Goal: Task Accomplishment & Management: Manage account settings

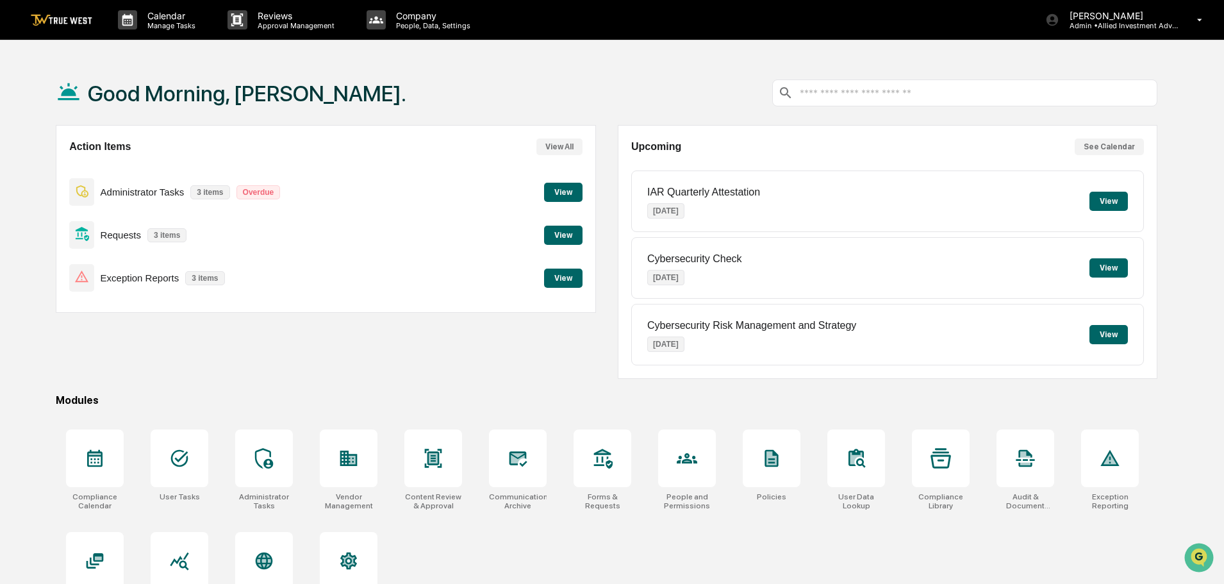
click at [554, 279] on button "View" at bounding box center [563, 277] width 38 height 19
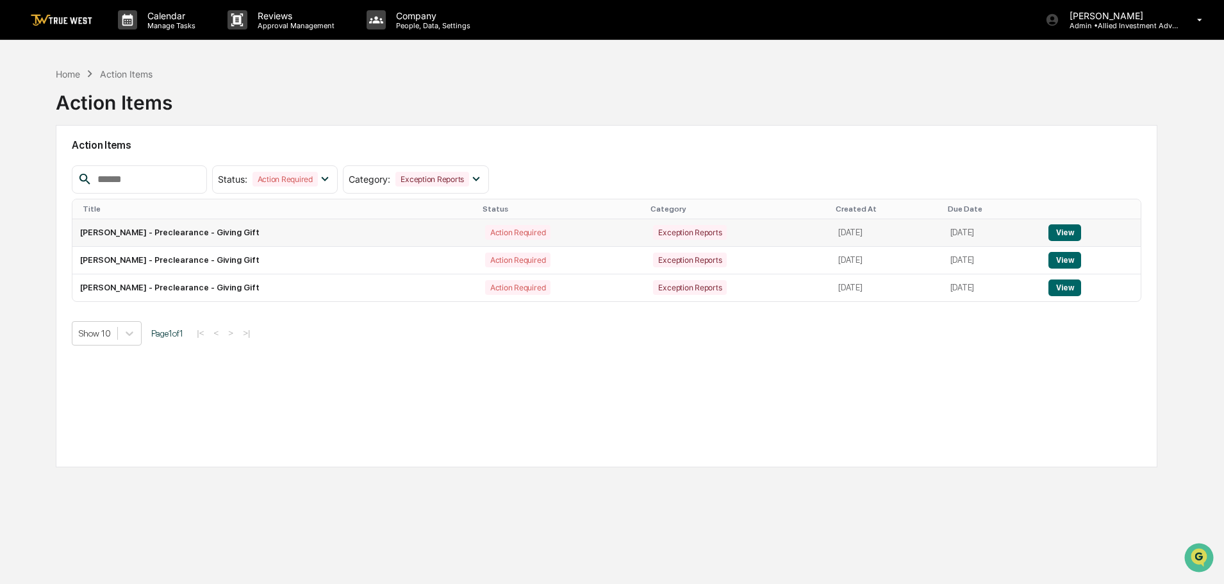
click at [1069, 236] on button "View" at bounding box center [1064, 232] width 33 height 17
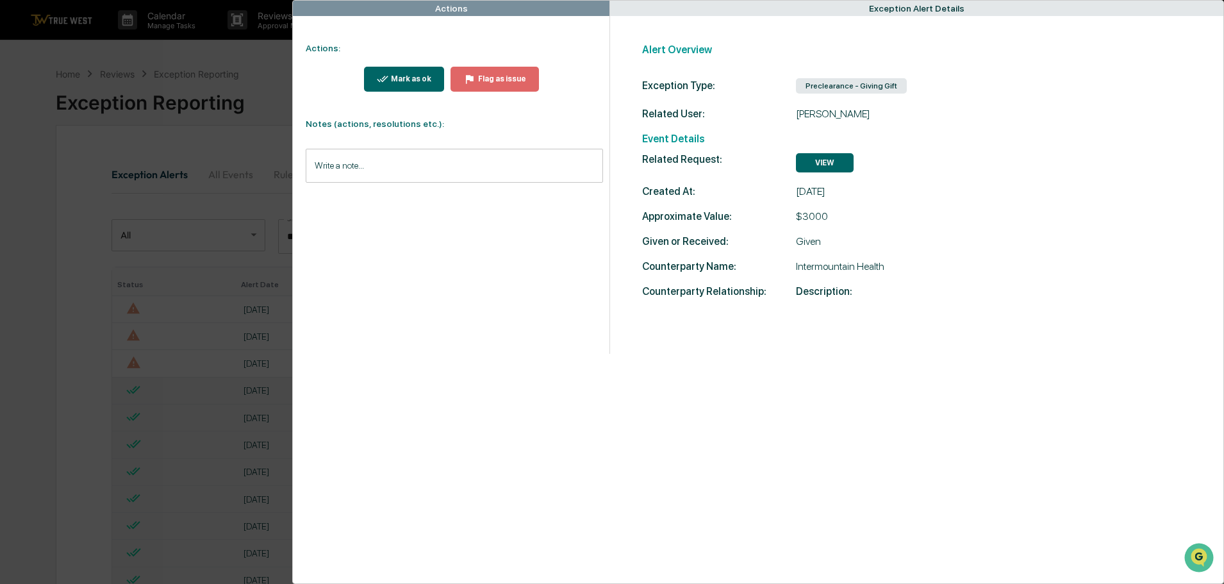
click at [821, 163] on button "VIEW" at bounding box center [825, 162] width 58 height 19
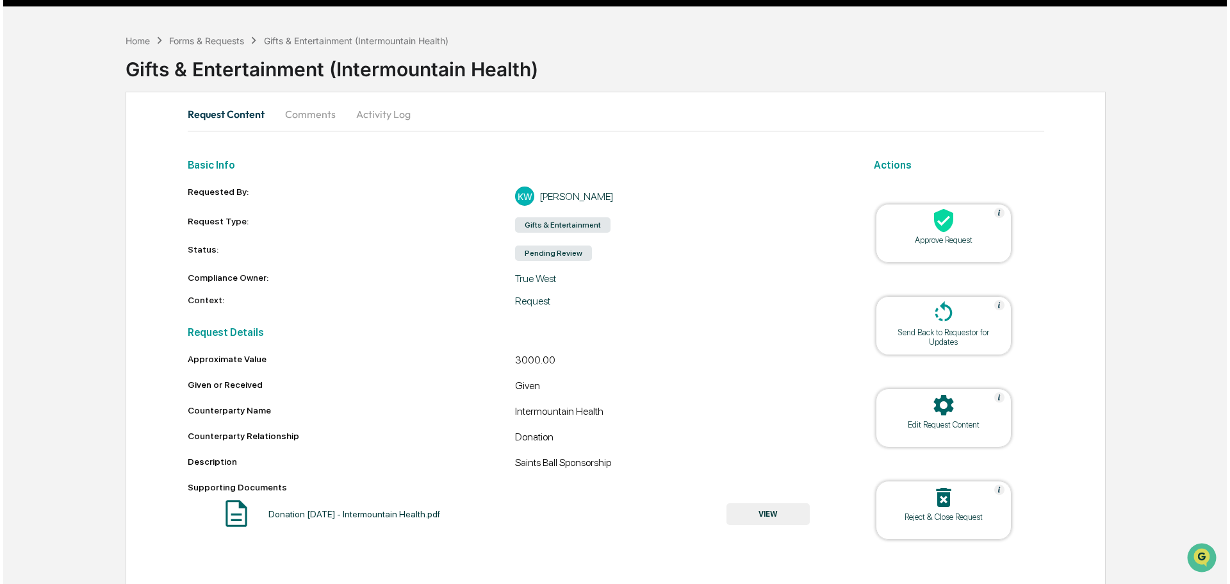
scroll to position [49, 0]
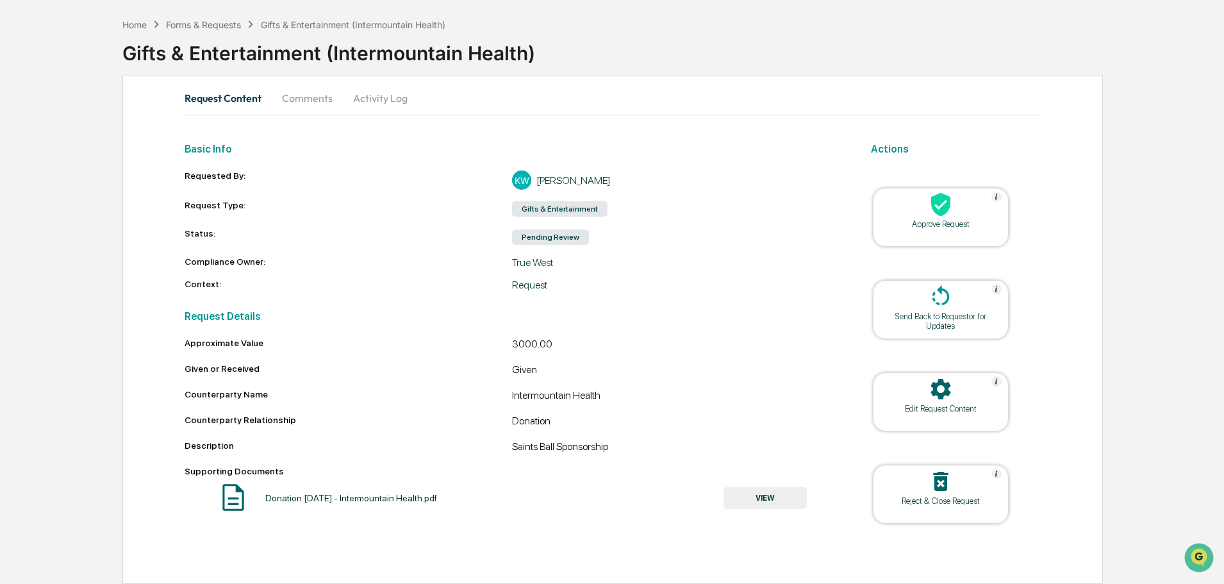
click at [764, 496] on button "VIEW" at bounding box center [764, 498] width 83 height 22
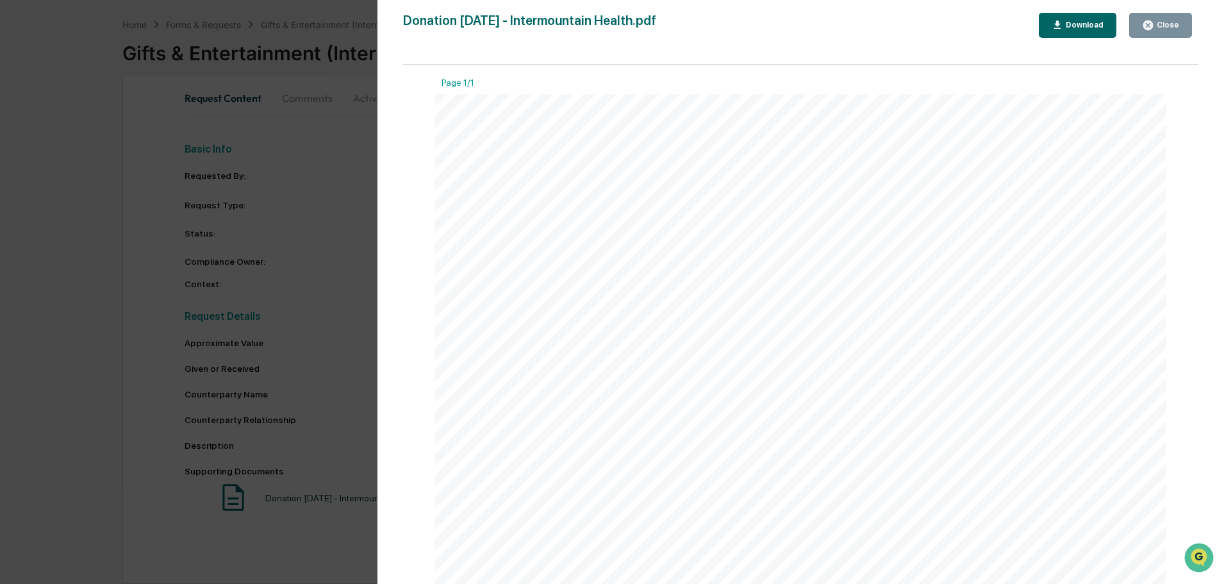
click at [1149, 24] on icon "button" at bounding box center [1148, 25] width 12 height 12
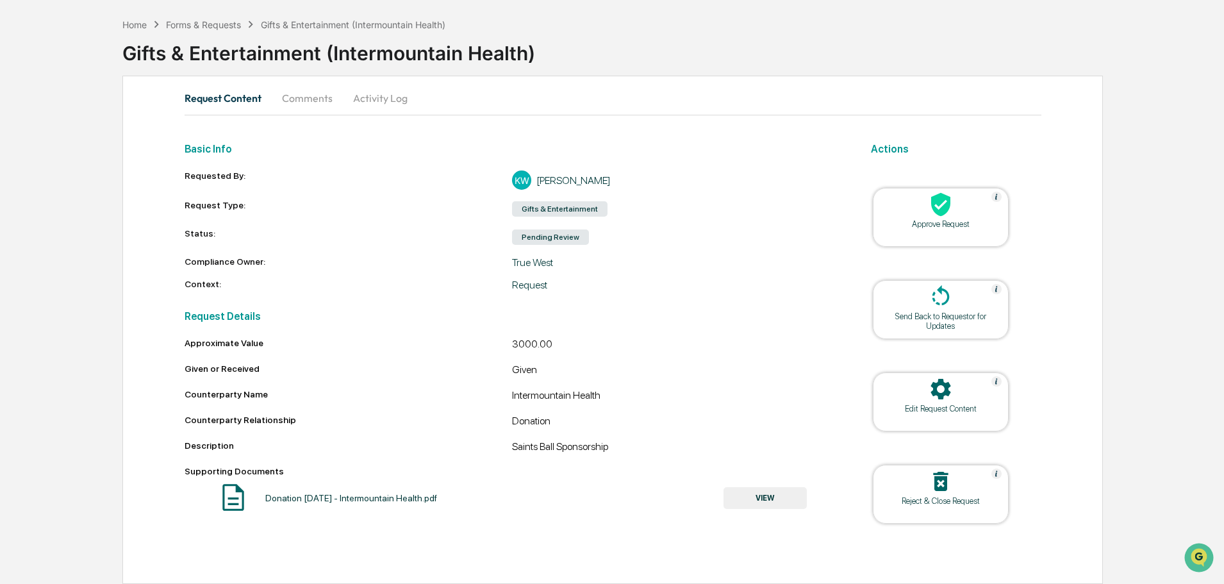
click at [940, 211] on icon at bounding box center [940, 205] width 19 height 24
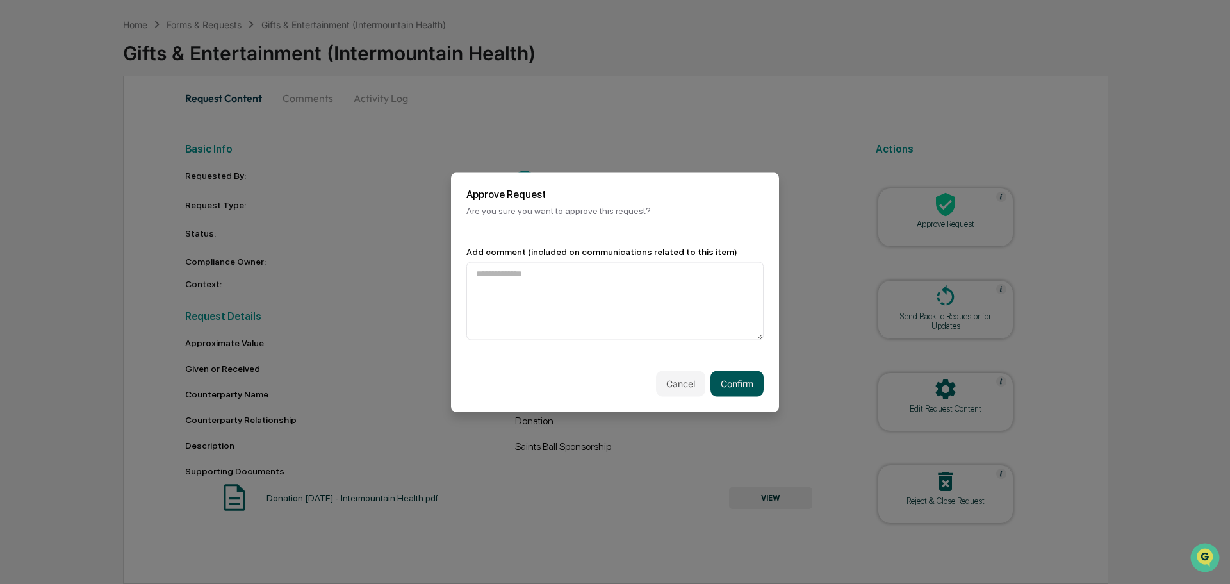
click at [730, 386] on button "Confirm" at bounding box center [736, 383] width 53 height 26
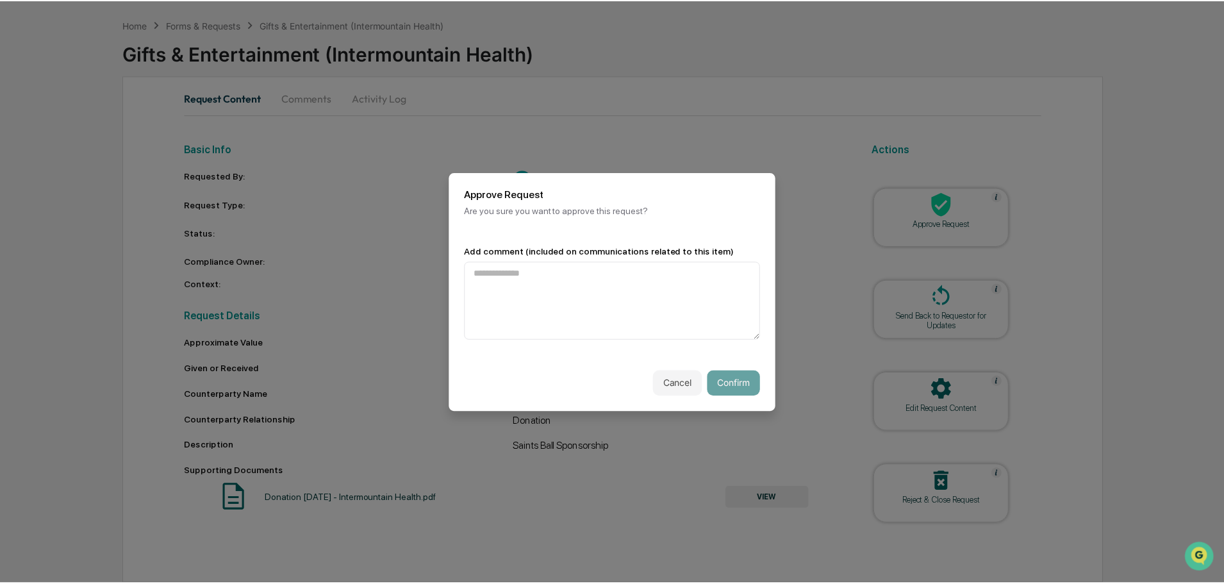
scroll to position [8, 0]
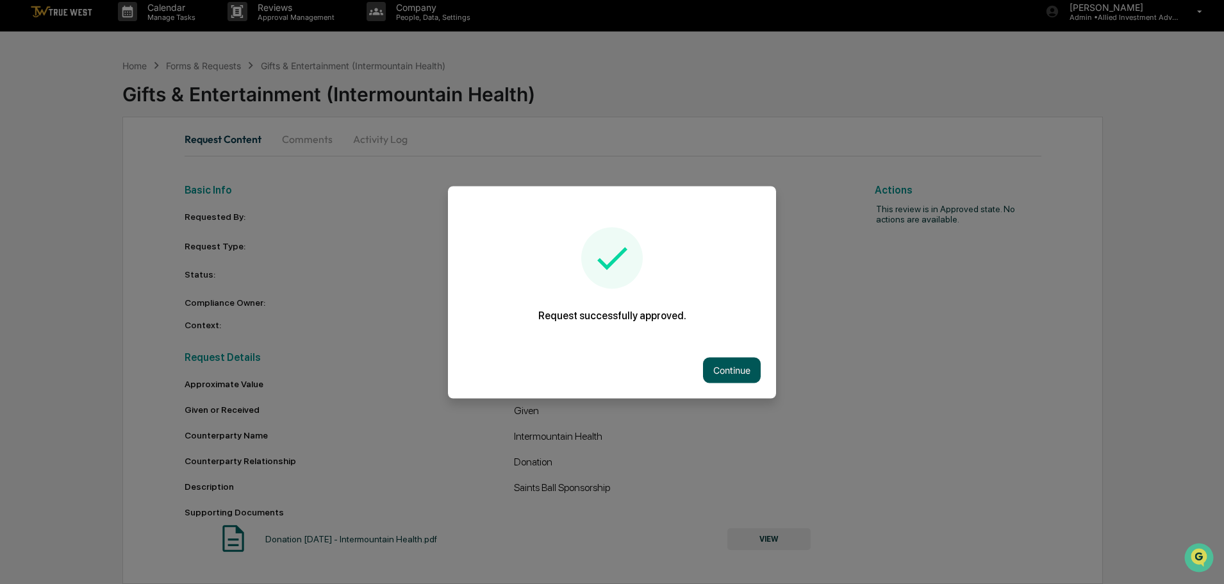
click at [735, 368] on button "Continue" at bounding box center [732, 370] width 58 height 26
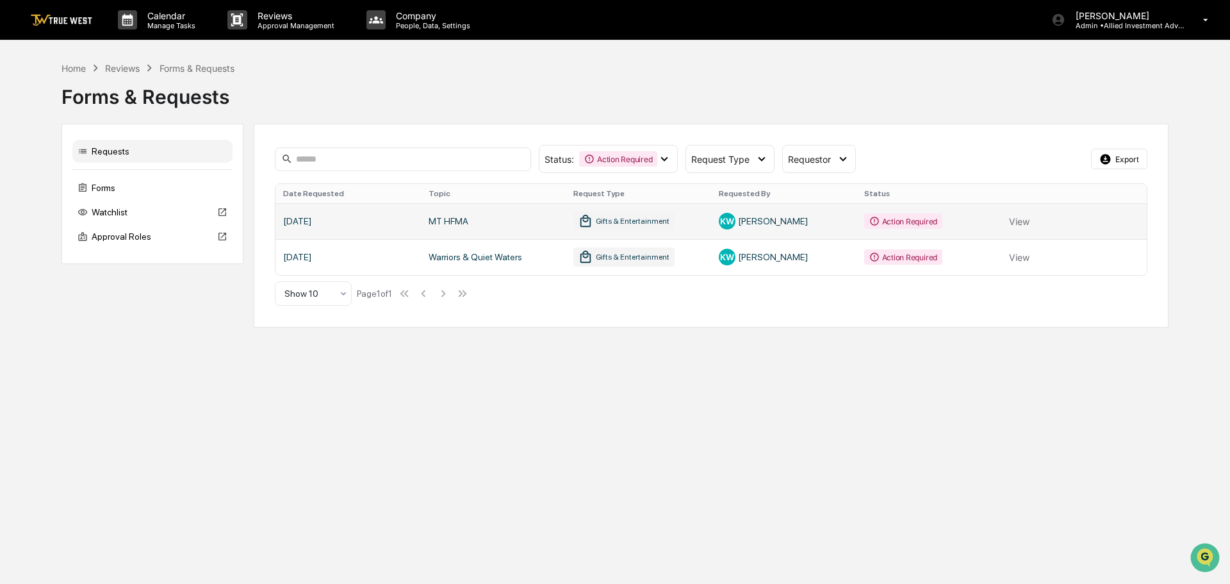
click at [1024, 220] on link at bounding box center [710, 221] width 871 height 36
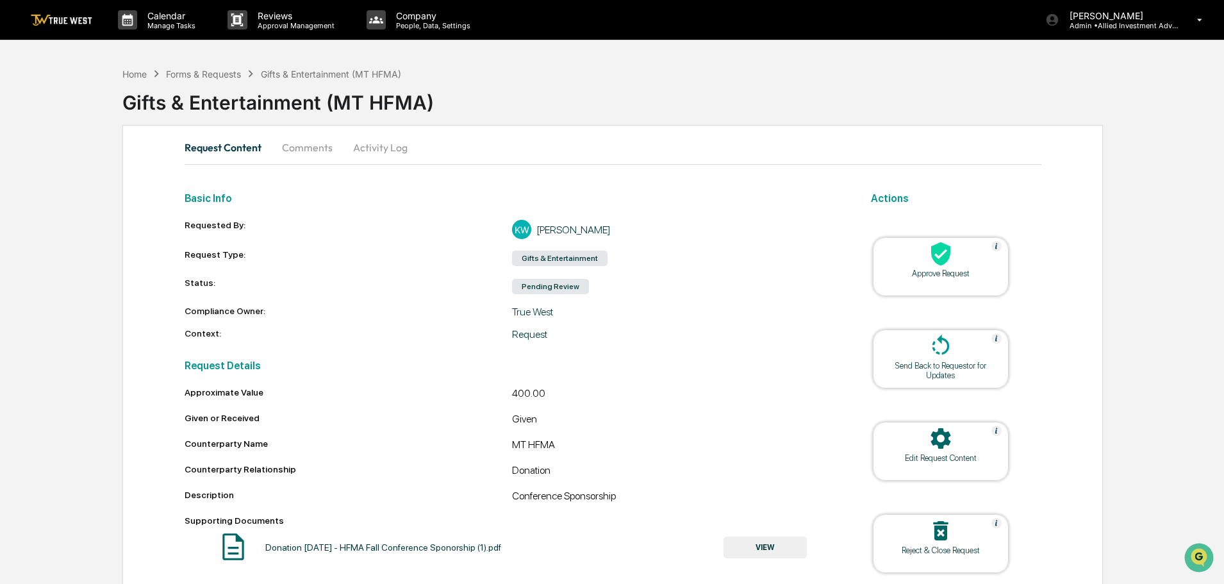
scroll to position [49, 0]
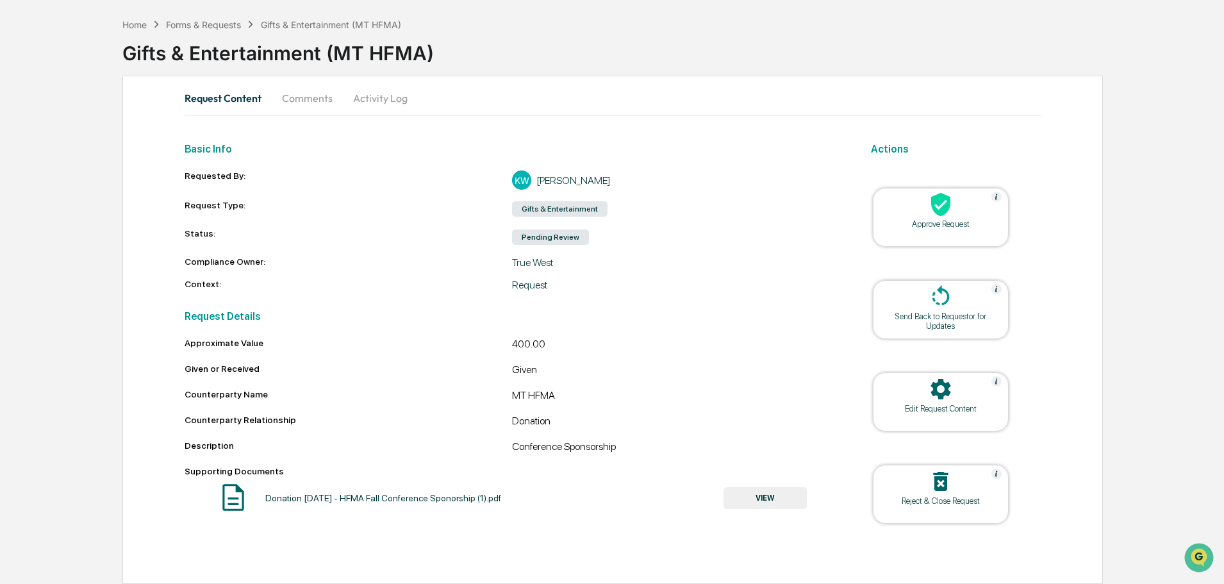
click at [769, 498] on button "VIEW" at bounding box center [764, 498] width 83 height 22
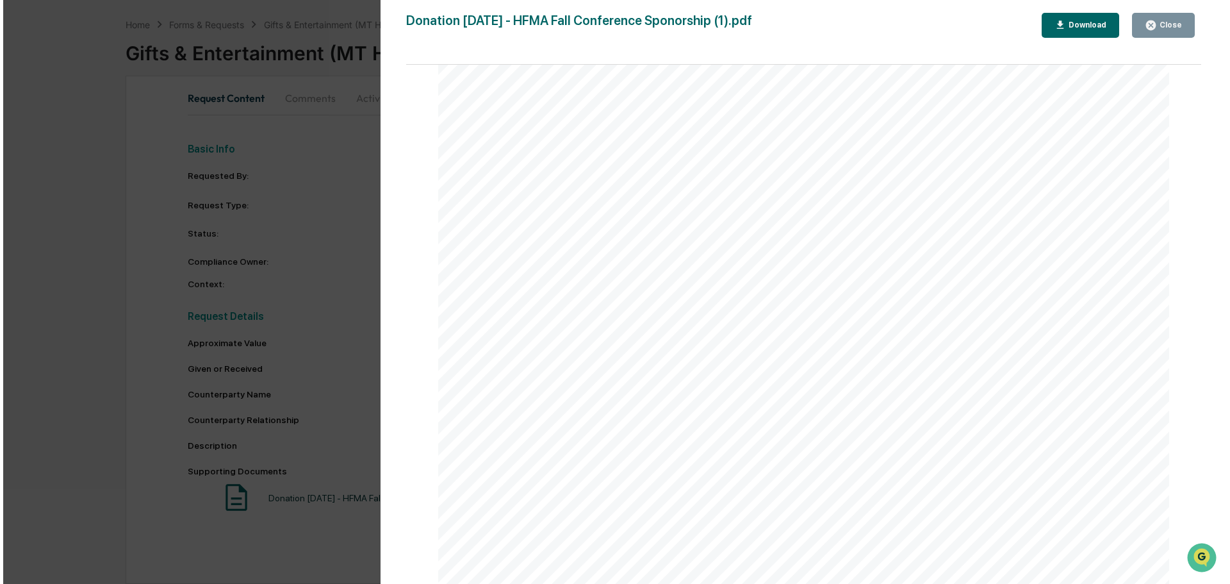
scroll to position [0, 0]
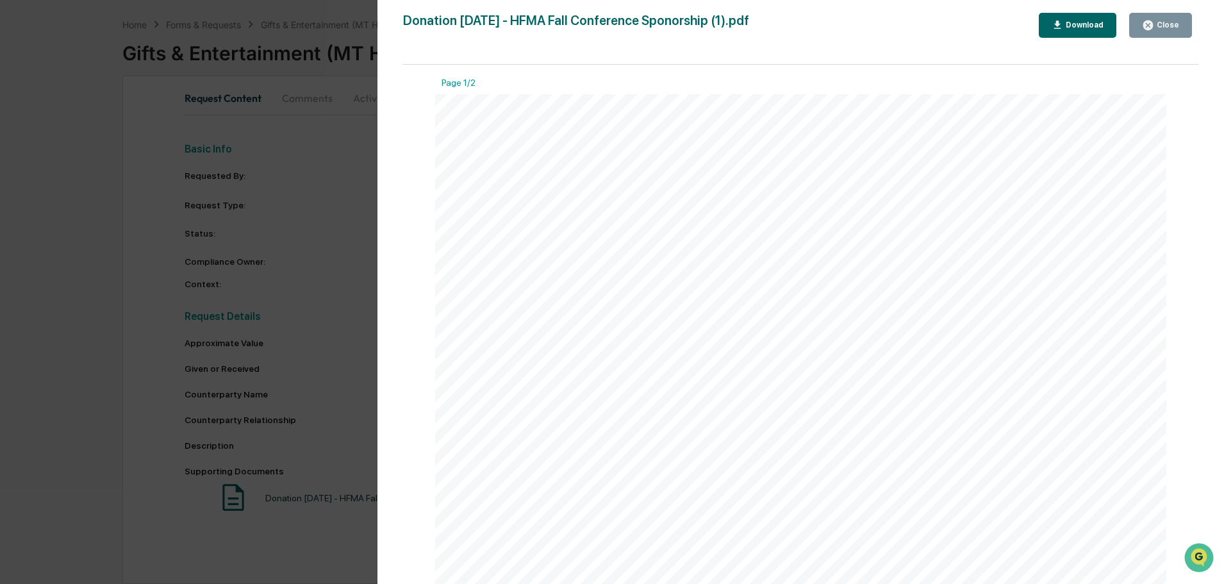
click at [1161, 22] on div "Close" at bounding box center [1166, 24] width 25 height 9
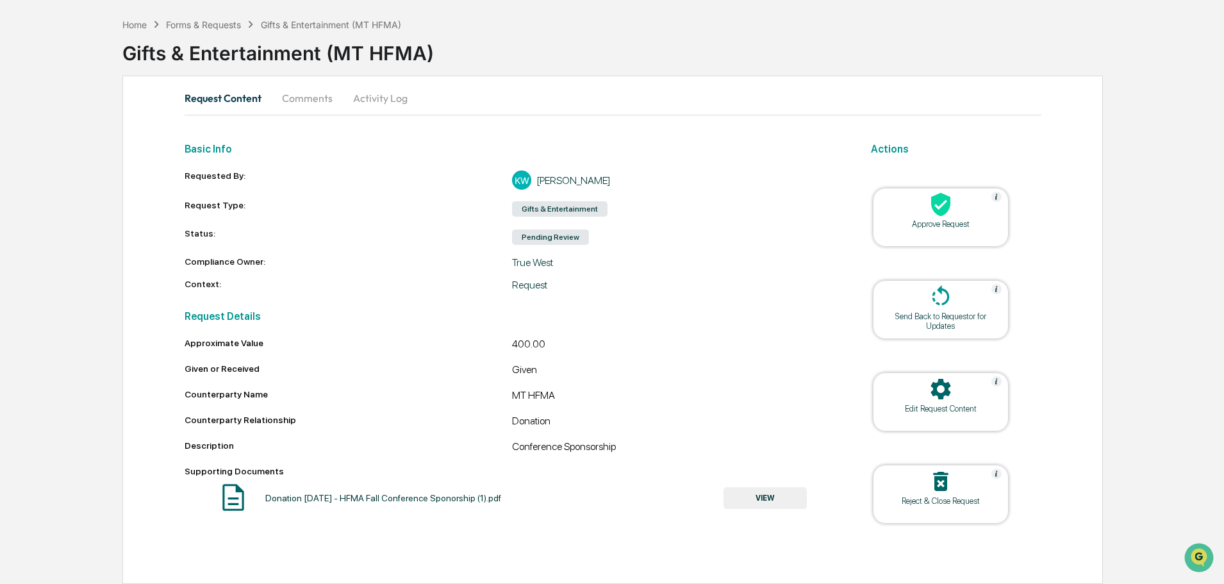
click at [939, 205] on icon at bounding box center [940, 205] width 19 height 24
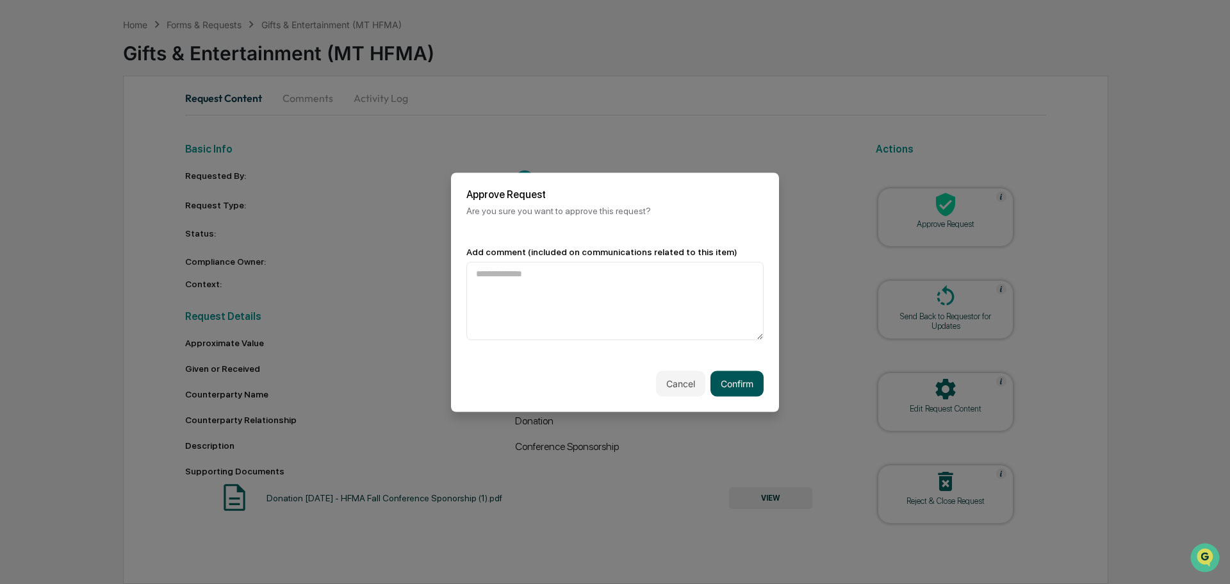
click at [732, 382] on button "Confirm" at bounding box center [736, 383] width 53 height 26
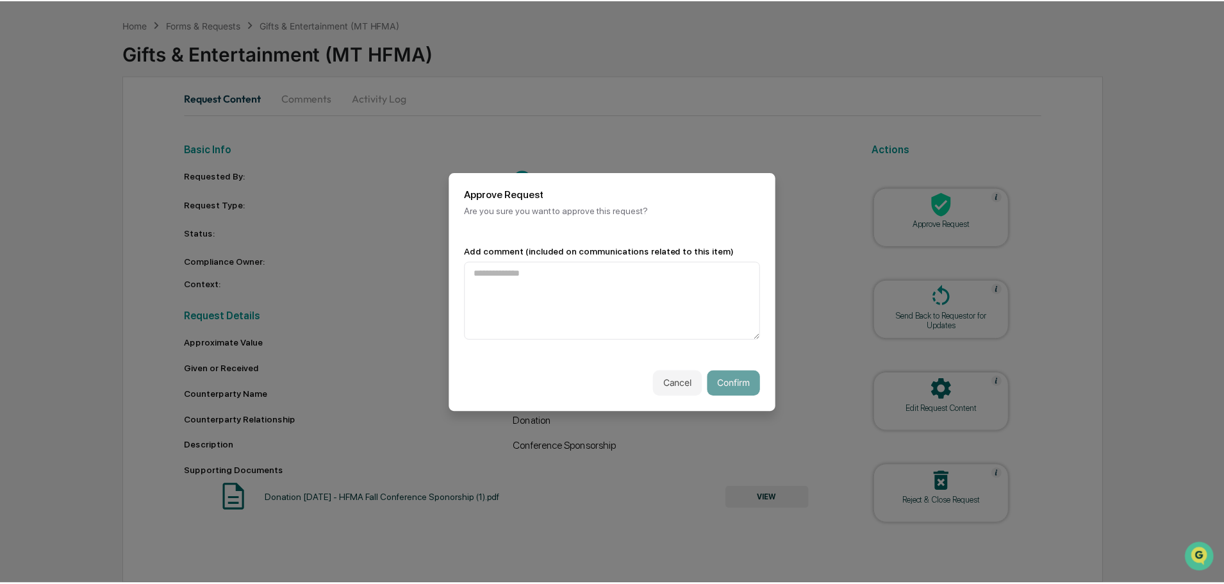
scroll to position [8, 0]
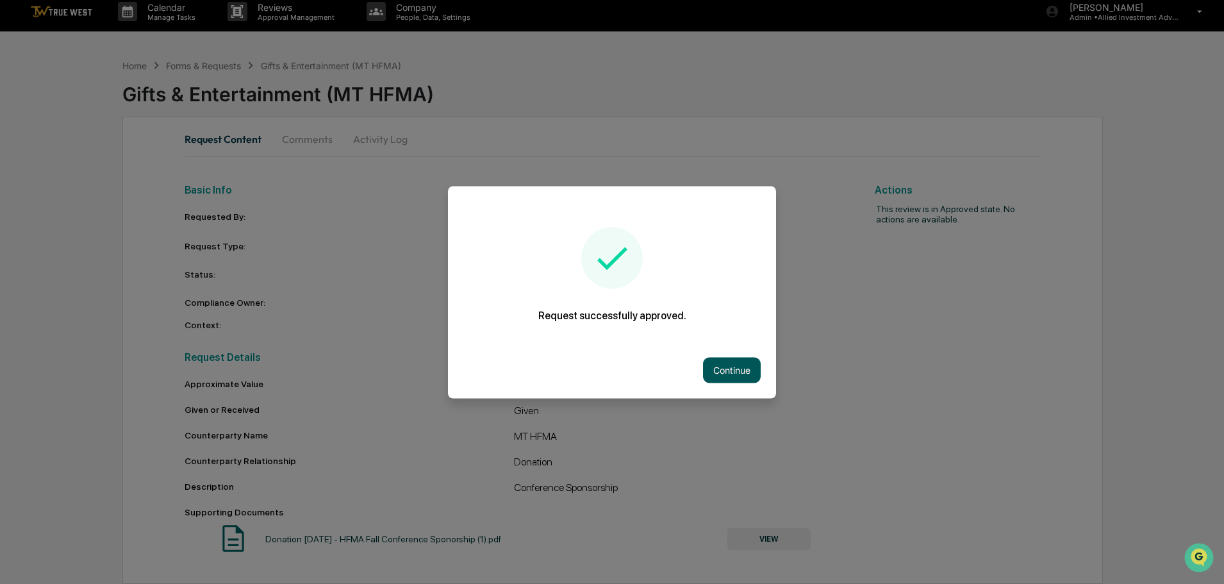
click at [734, 368] on button "Continue" at bounding box center [732, 370] width 58 height 26
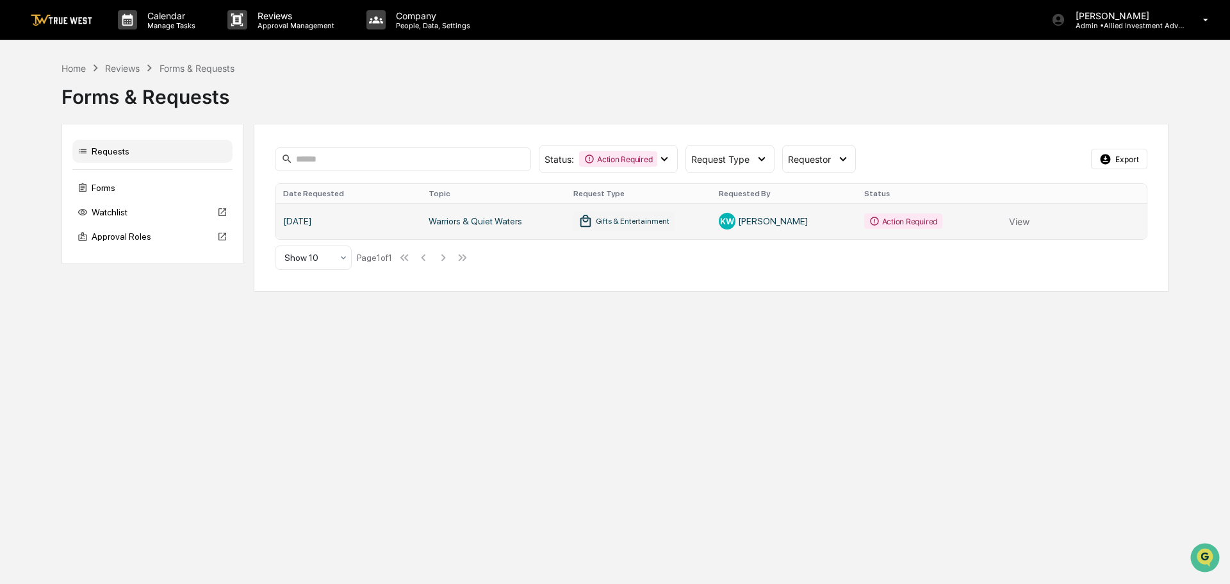
click at [1015, 221] on link at bounding box center [710, 221] width 871 height 36
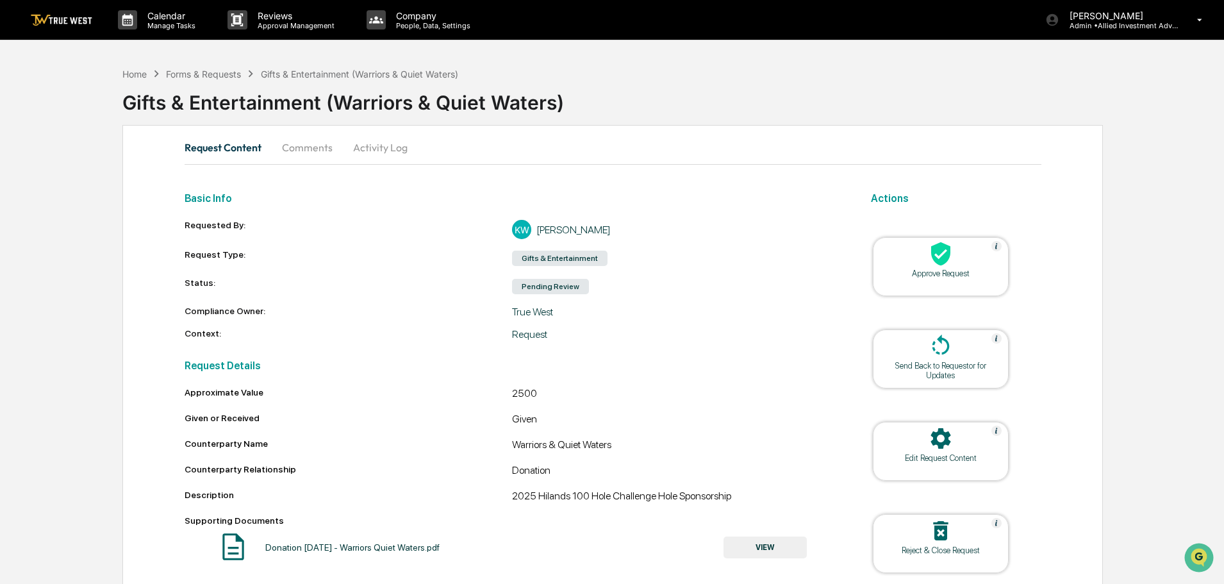
scroll to position [49, 0]
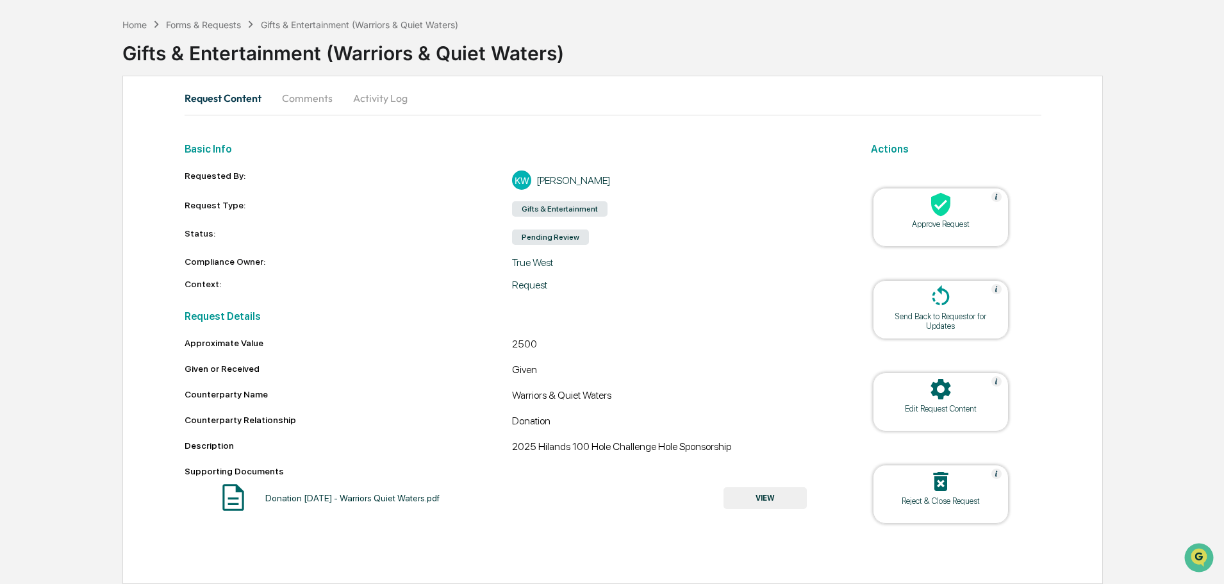
click at [770, 495] on button "VIEW" at bounding box center [764, 498] width 83 height 22
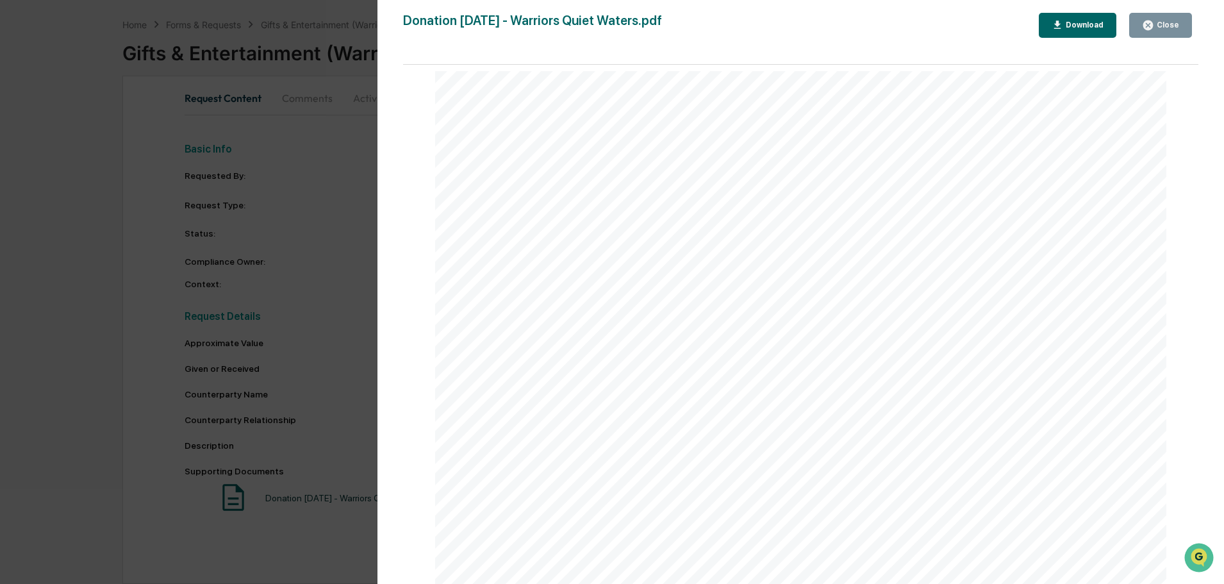
scroll to position [0, 0]
click at [1168, 31] on div "Close" at bounding box center [1160, 25] width 37 height 12
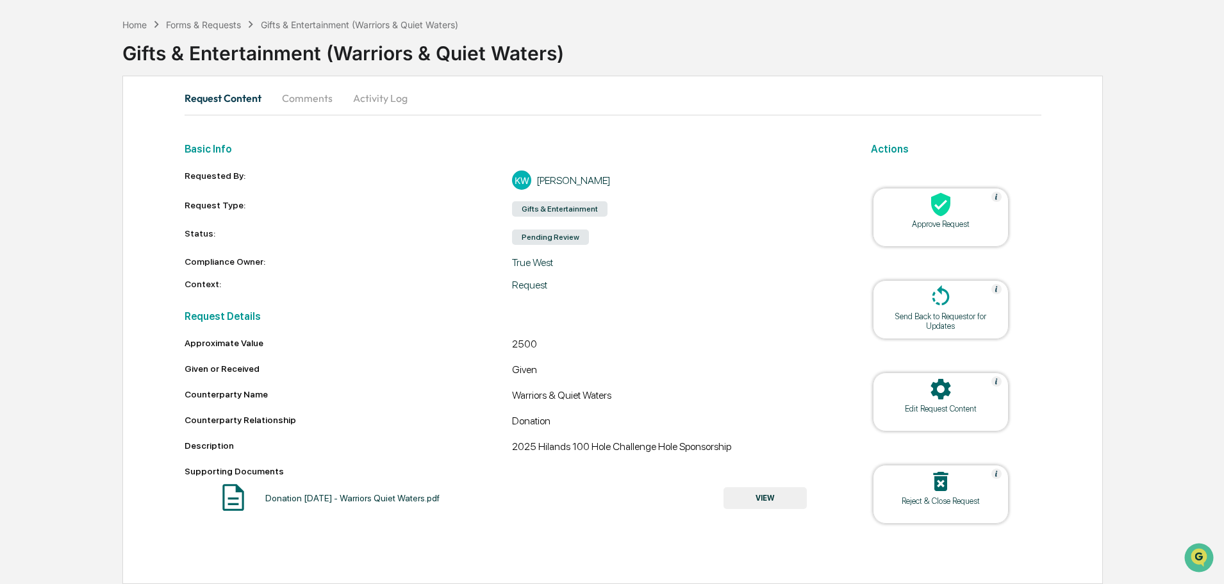
click at [941, 210] on icon at bounding box center [940, 205] width 19 height 24
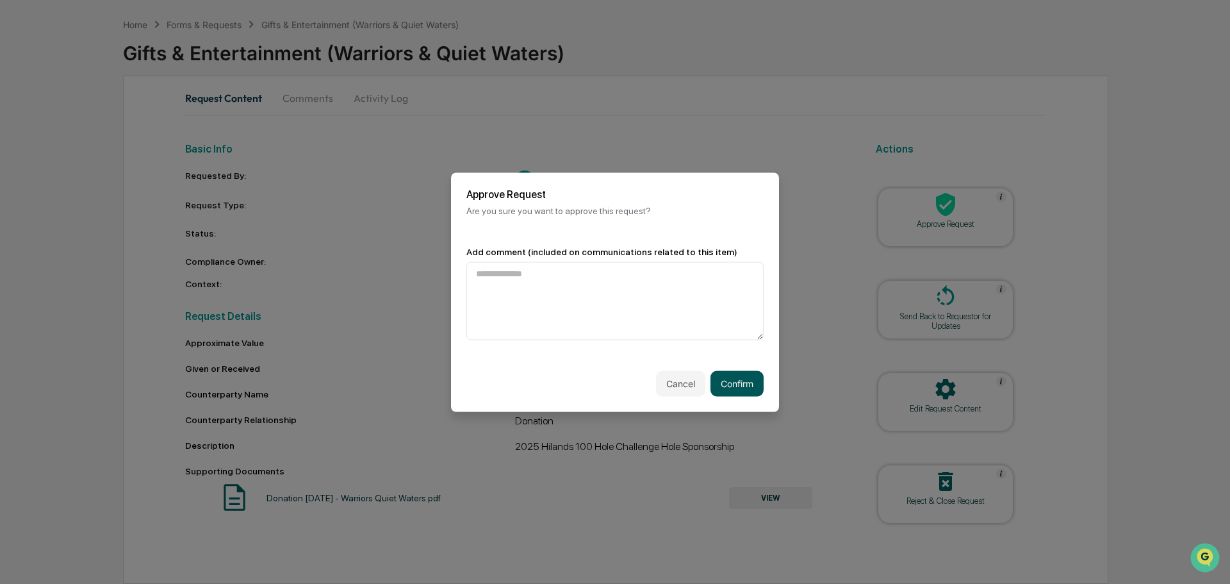
click at [733, 379] on button "Confirm" at bounding box center [736, 383] width 53 height 26
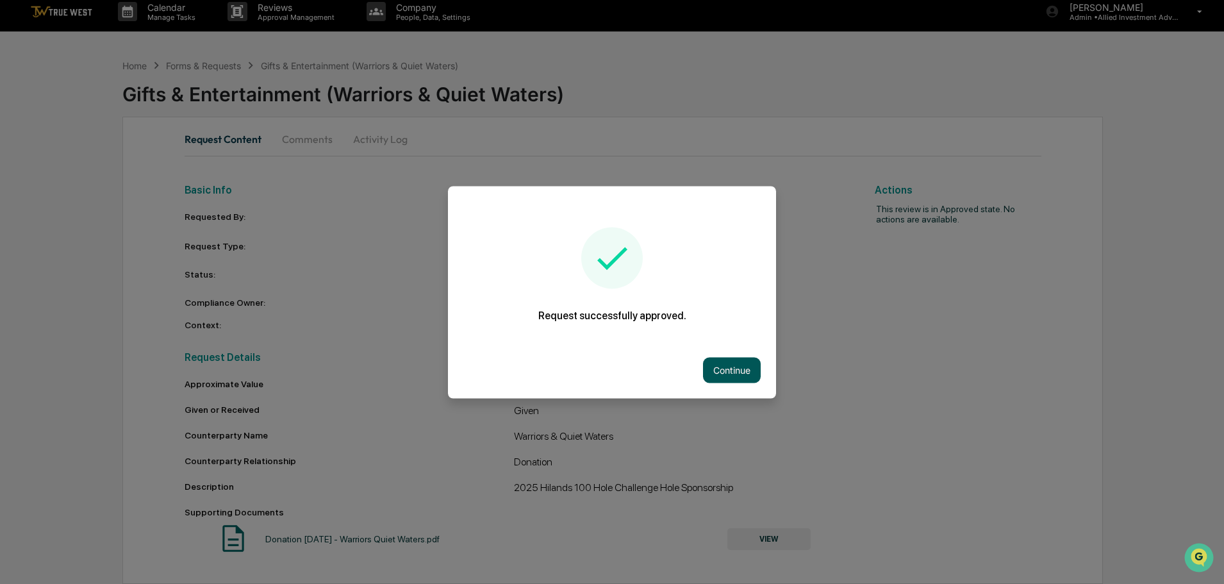
scroll to position [8, 0]
click at [730, 366] on button "Continue" at bounding box center [732, 370] width 58 height 26
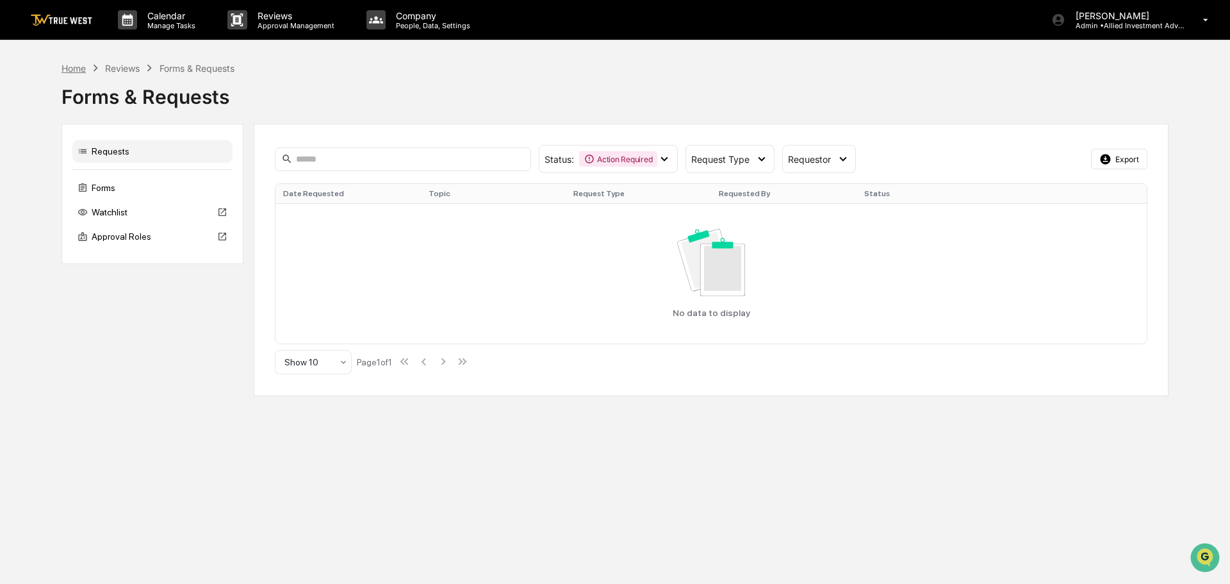
click at [76, 67] on div "Home" at bounding box center [73, 68] width 24 height 11
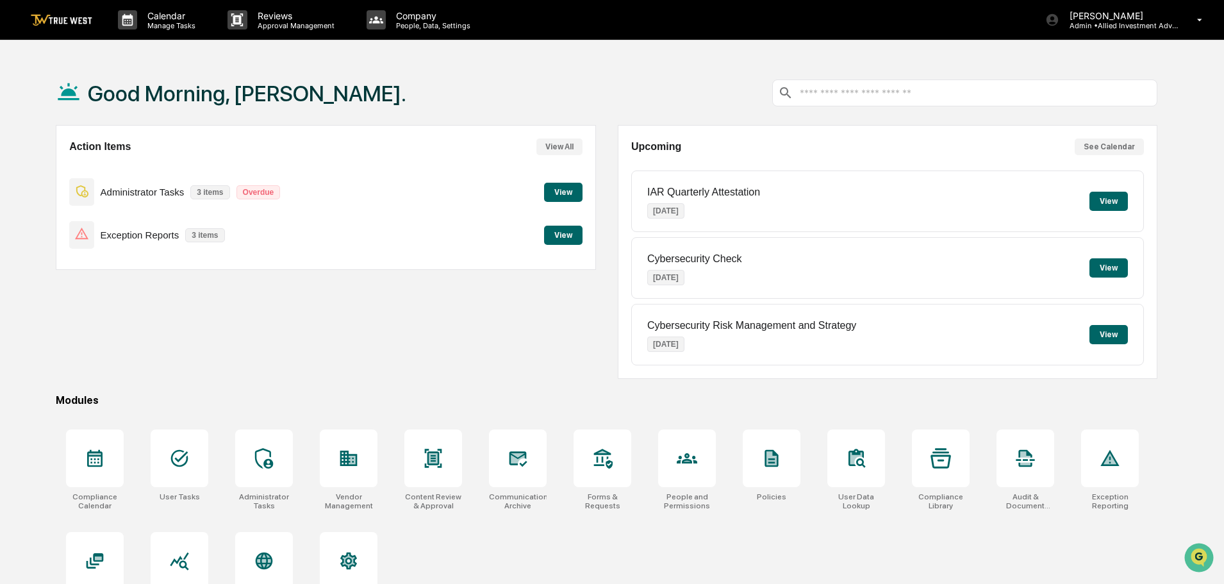
click at [553, 236] on button "View" at bounding box center [563, 234] width 38 height 19
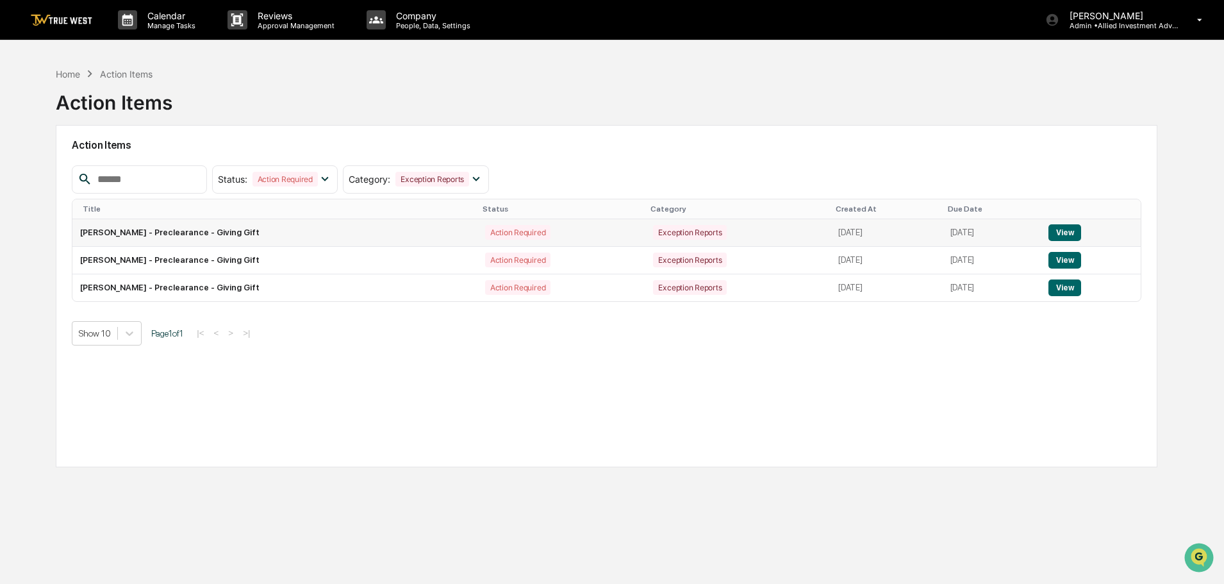
click at [1075, 234] on button "View" at bounding box center [1064, 232] width 33 height 17
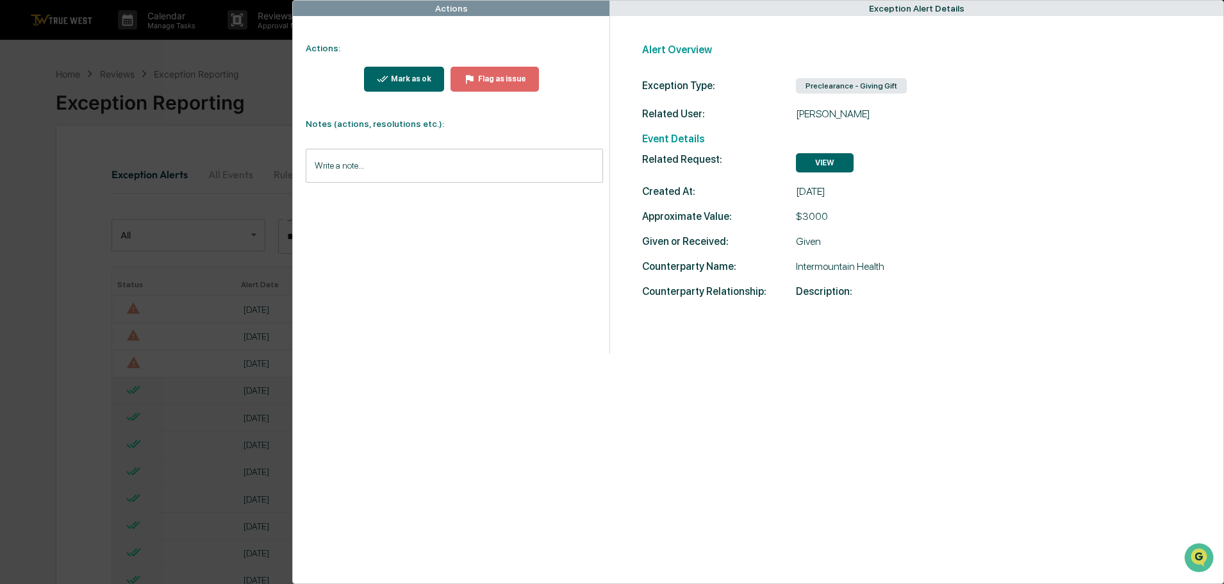
click at [389, 74] on icon "modal" at bounding box center [383, 79] width 12 height 12
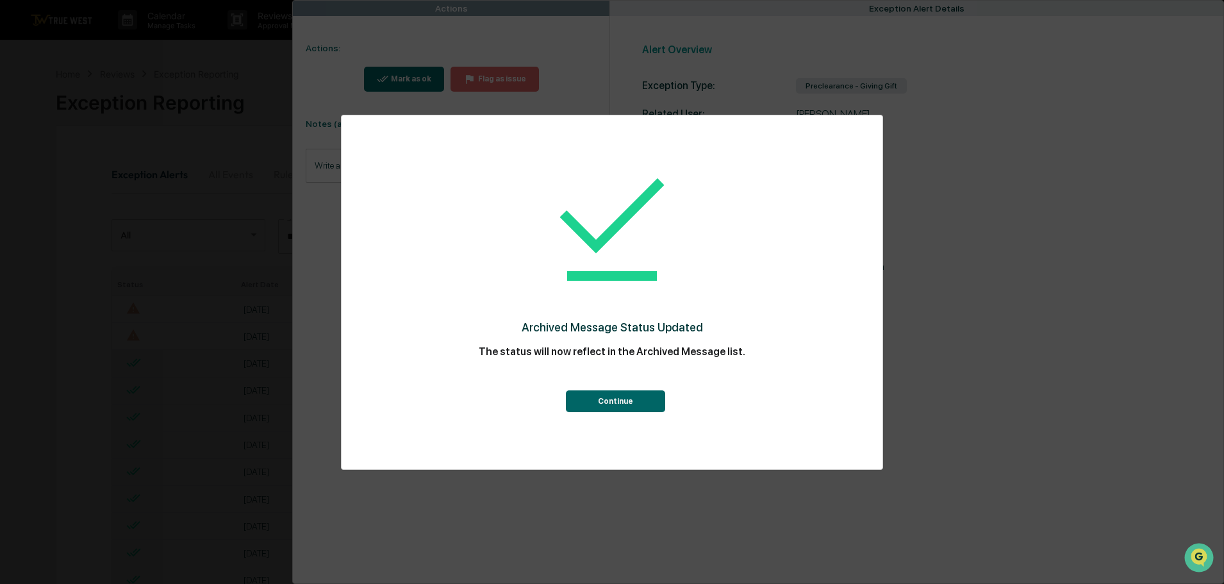
click at [617, 405] on button "Continue" at bounding box center [615, 401] width 99 height 22
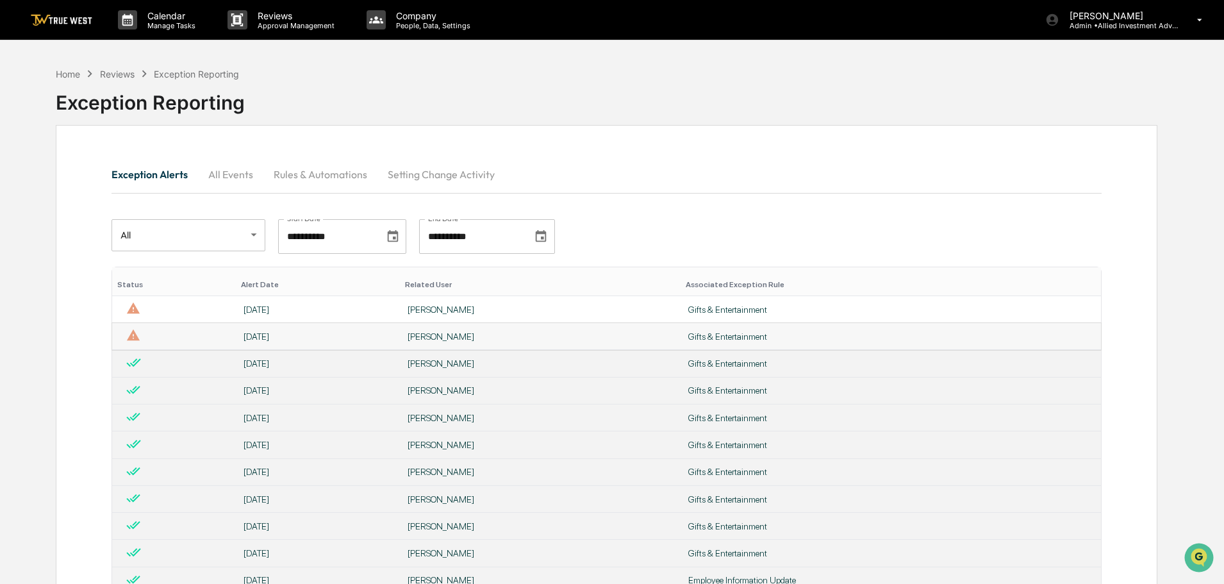
click at [701, 334] on div "Gifts & Entertainment" at bounding box center [891, 336] width 406 height 10
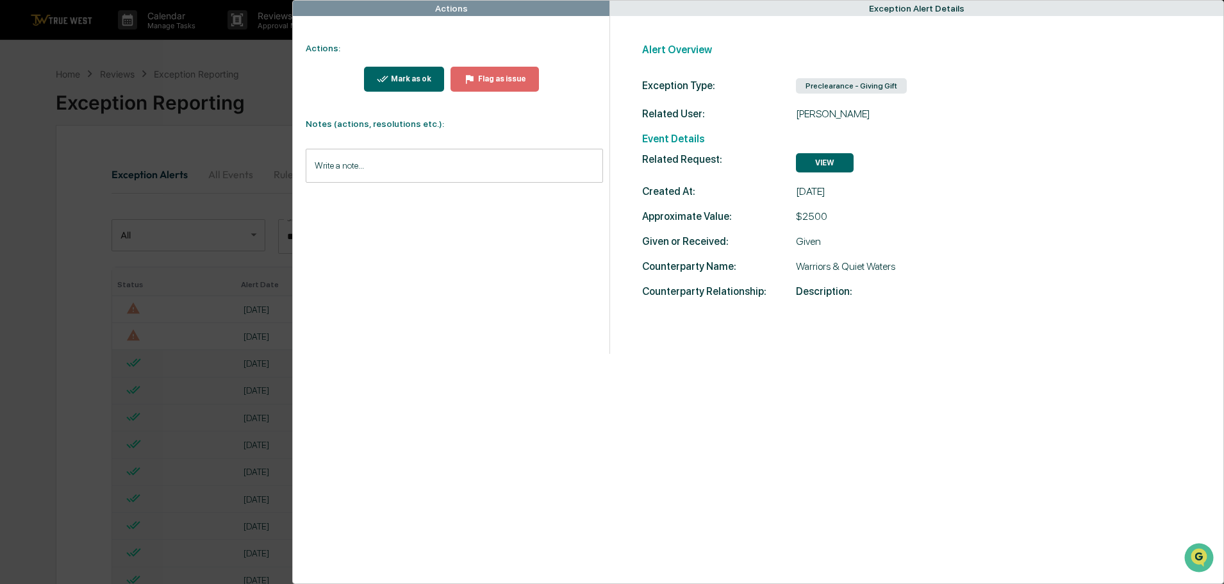
click at [405, 70] on button "Mark as ok" at bounding box center [404, 79] width 81 height 25
click at [404, 81] on div "Mark as ok" at bounding box center [409, 78] width 43 height 9
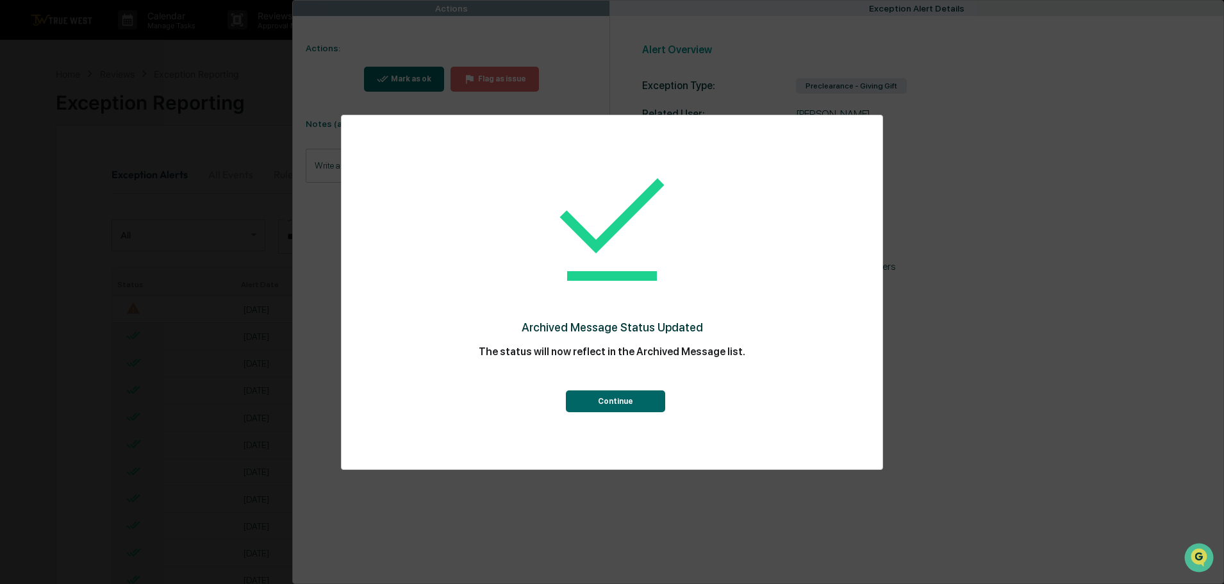
click at [603, 401] on button "Continue" at bounding box center [615, 401] width 99 height 22
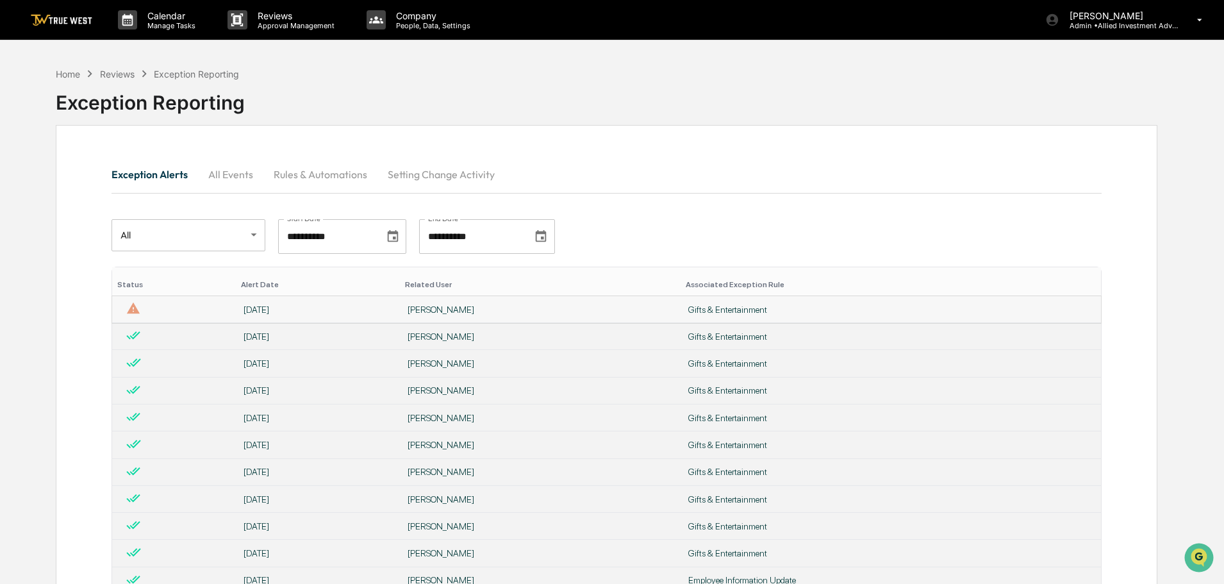
click at [452, 307] on div "[PERSON_NAME]" at bounding box center [539, 309] width 265 height 10
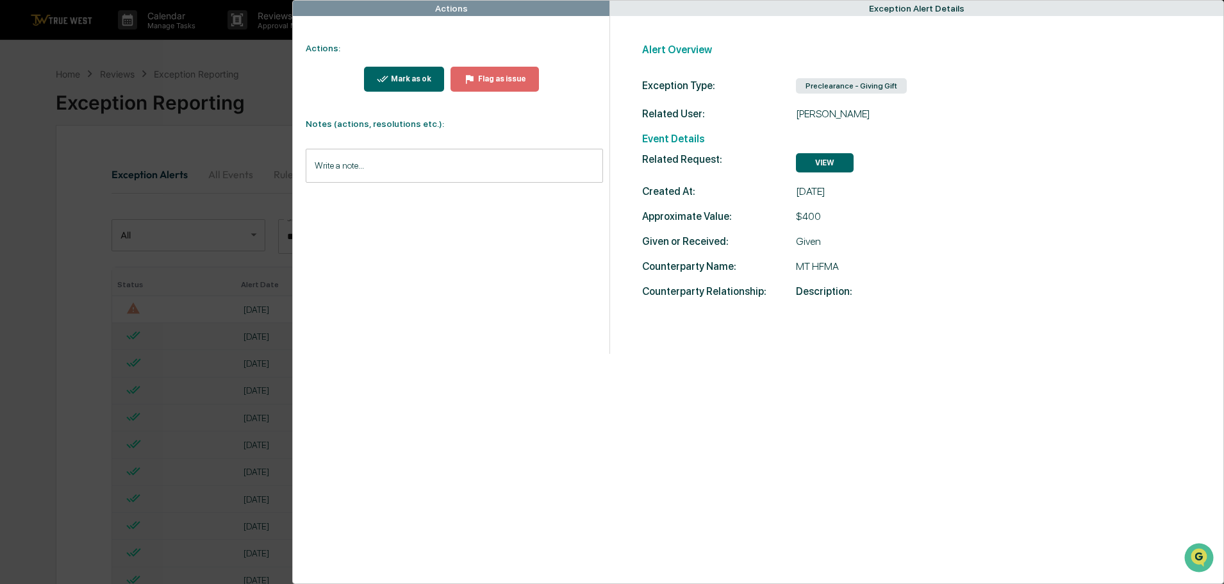
click at [394, 78] on div "Mark as ok" at bounding box center [409, 78] width 43 height 9
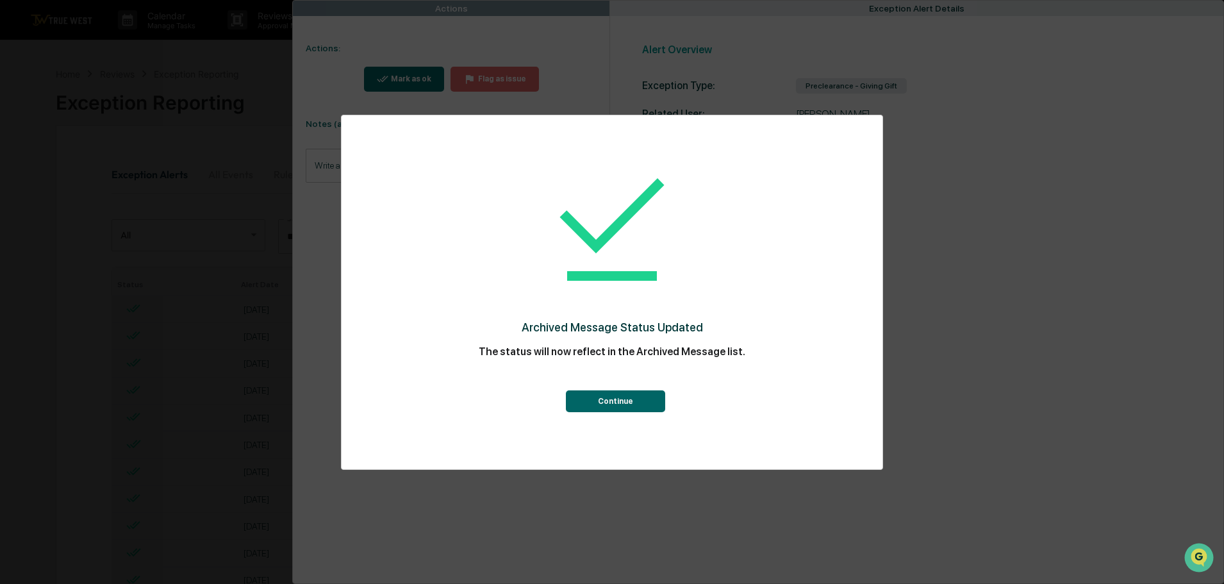
click at [625, 400] on button "Continue" at bounding box center [615, 401] width 99 height 22
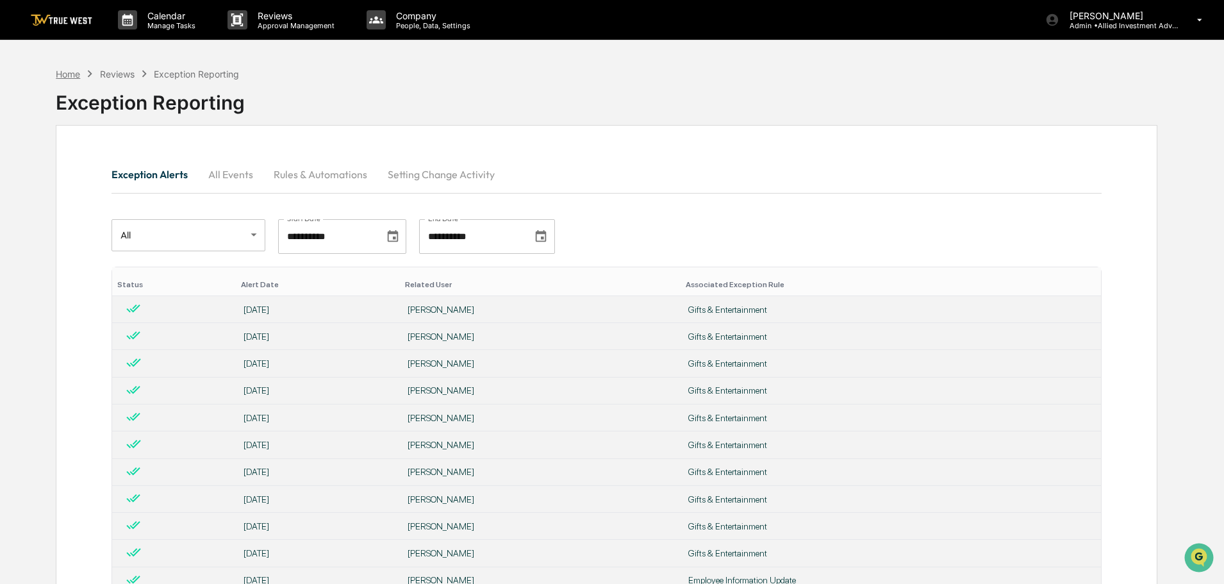
click at [62, 75] on div "Home" at bounding box center [68, 74] width 24 height 11
